Goal: Task Accomplishment & Management: Manage account settings

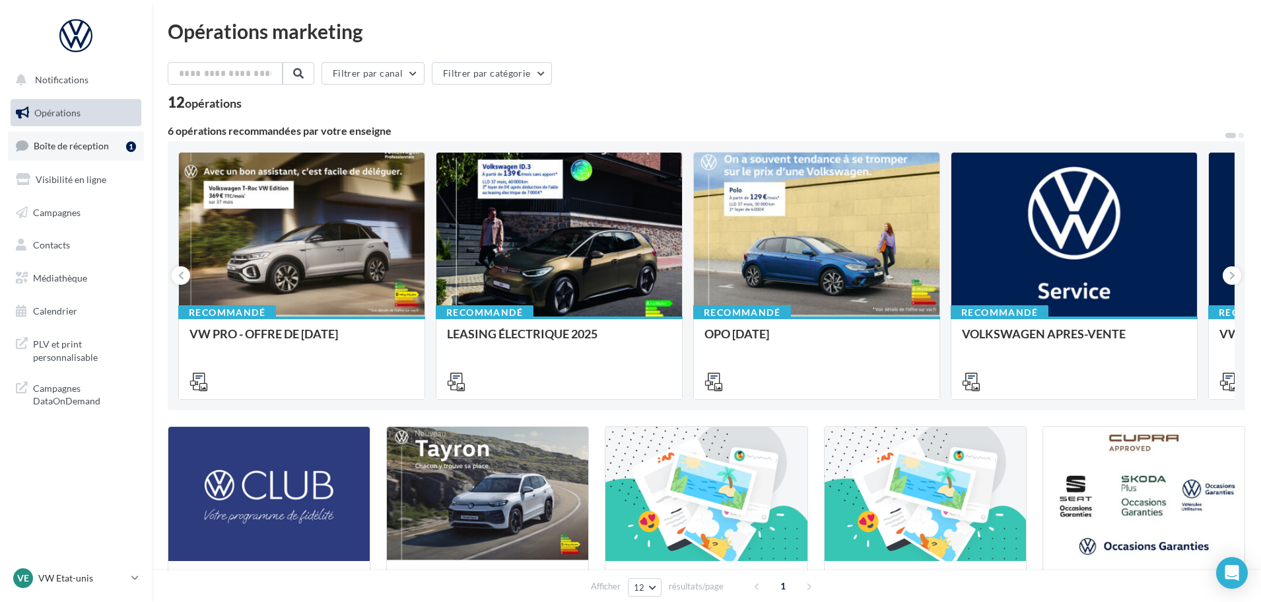
click at [50, 138] on link "Boîte de réception 1" at bounding box center [76, 145] width 136 height 28
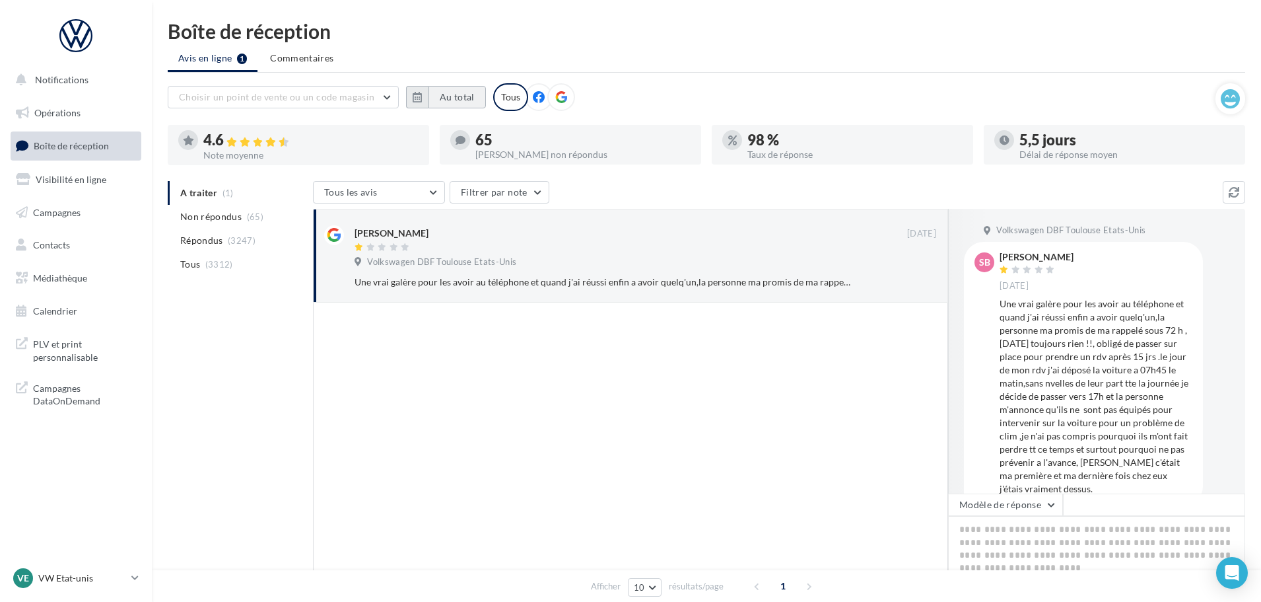
click at [442, 98] on button "Au total" at bounding box center [457, 97] width 57 height 22
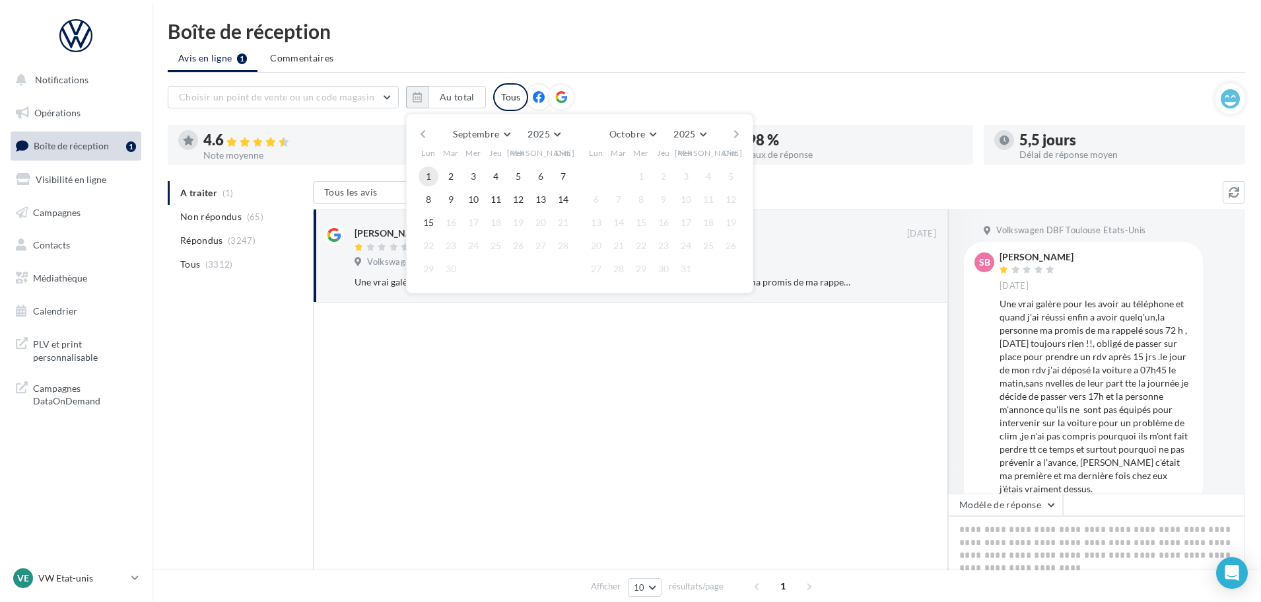
click at [429, 170] on button "1" at bounding box center [429, 176] width 20 height 20
click at [416, 225] on div at bounding box center [422, 223] width 22 height 16
click at [871, 184] on div "Tous les avis Tous les avis Avis avec commentaire Avis sans commentaire Filtrer…" at bounding box center [768, 193] width 910 height 25
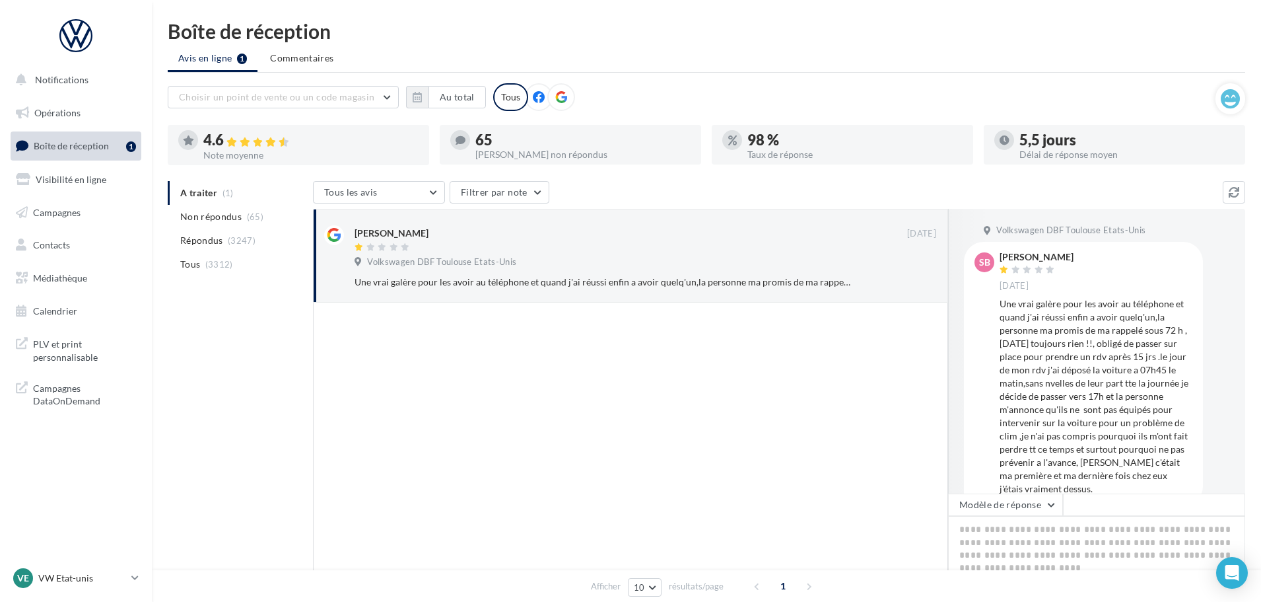
click at [503, 91] on div "Tous" at bounding box center [510, 97] width 35 height 28
click at [506, 87] on div "Tous" at bounding box center [510, 97] width 35 height 28
click at [413, 94] on icon "button" at bounding box center [417, 97] width 9 height 11
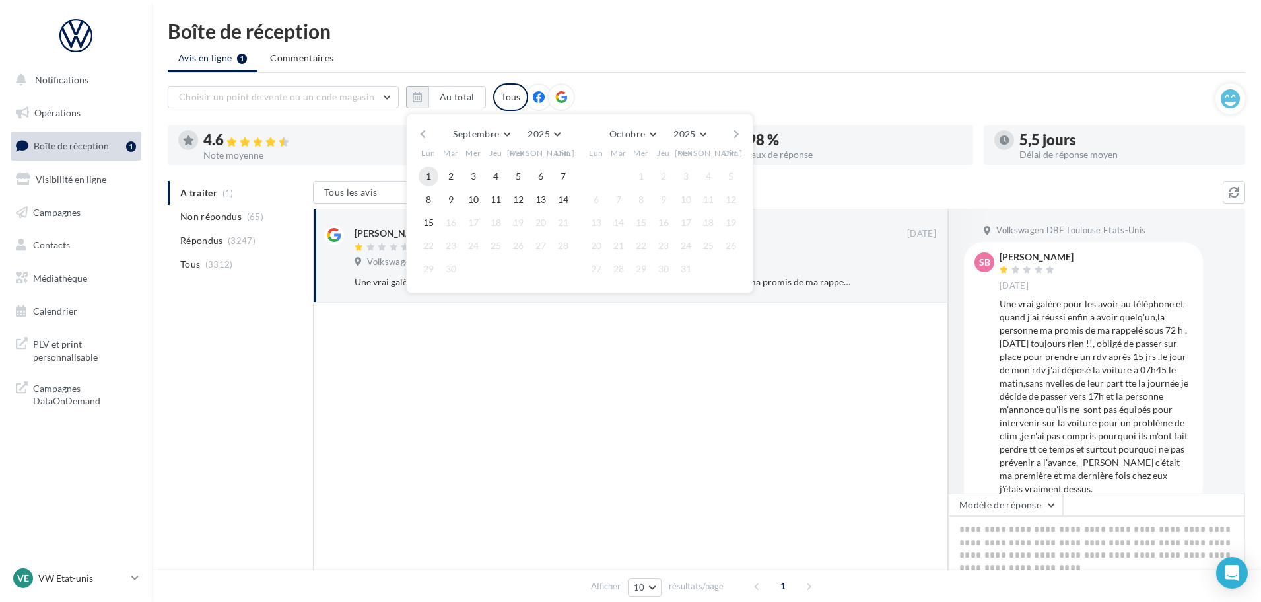
click at [421, 173] on button "1" at bounding box center [429, 176] width 20 height 20
click at [431, 223] on button "15" at bounding box center [429, 223] width 20 height 20
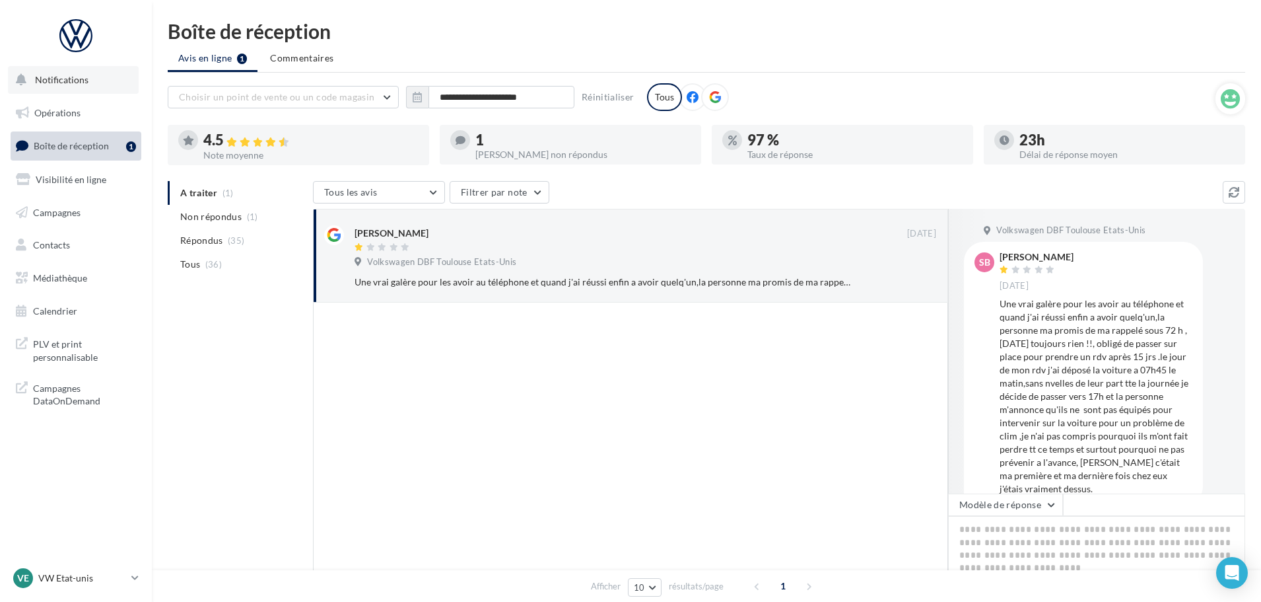
click at [52, 77] on span "Notifications" at bounding box center [61, 79] width 53 height 11
